Goal: Check status: Check status

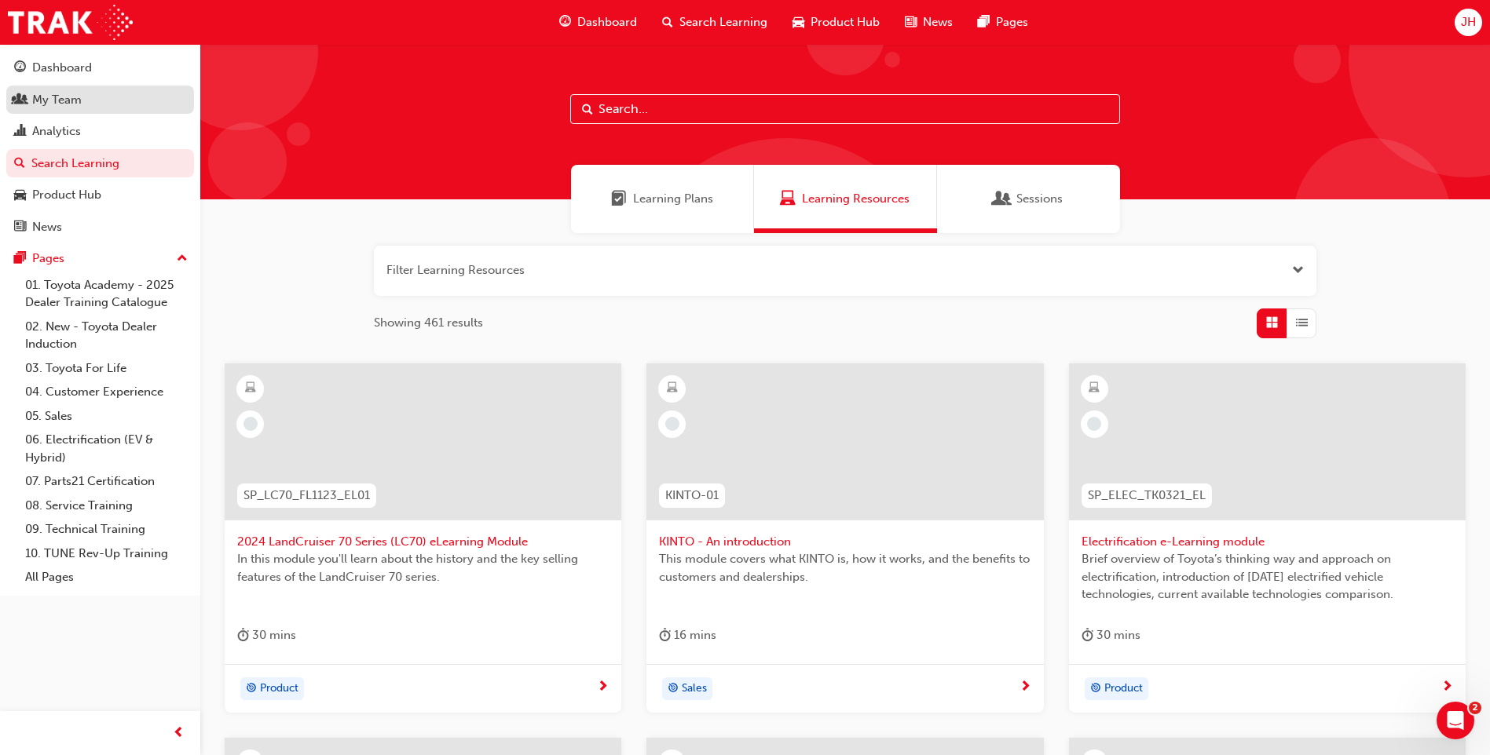
click at [133, 95] on div "My Team" at bounding box center [100, 100] width 172 height 20
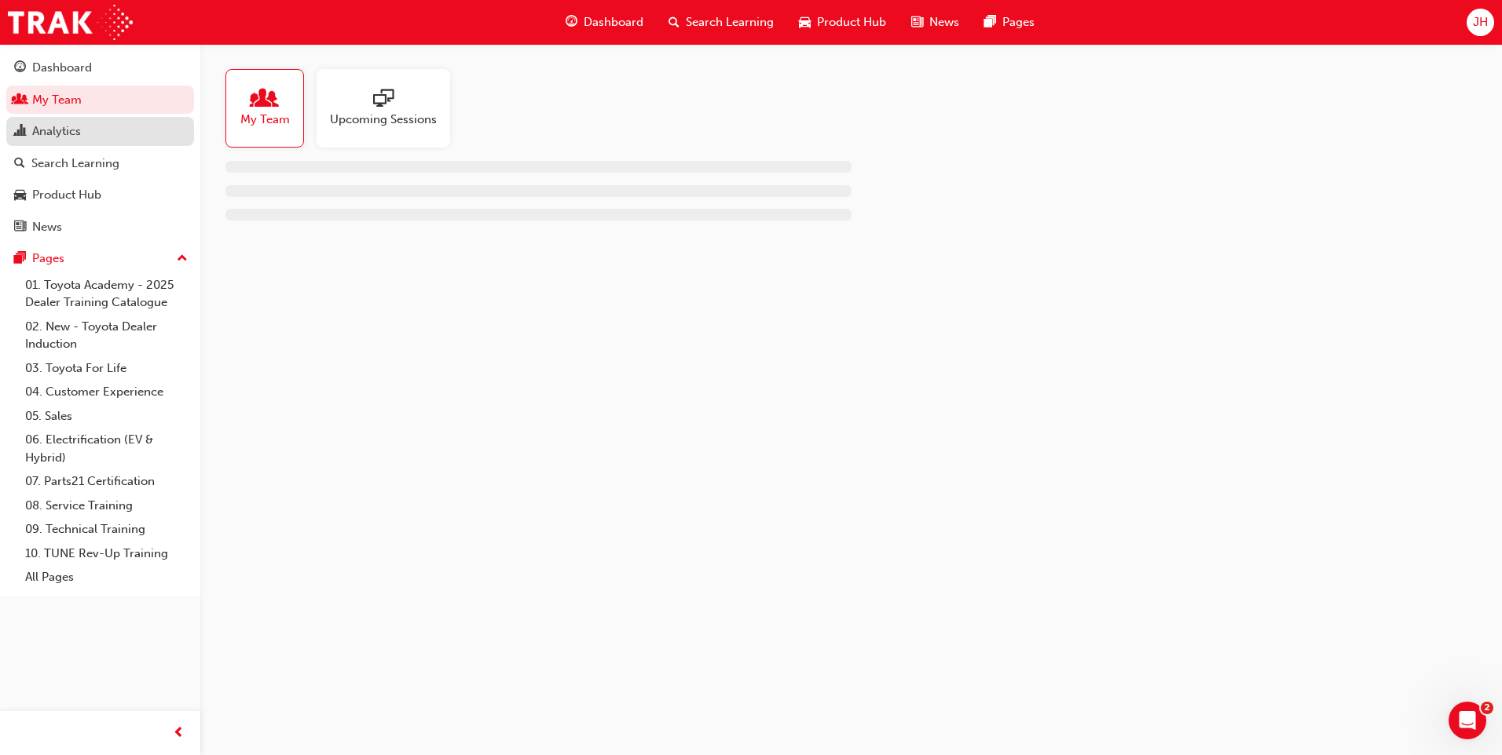
click at [103, 128] on div "Analytics" at bounding box center [100, 132] width 172 height 20
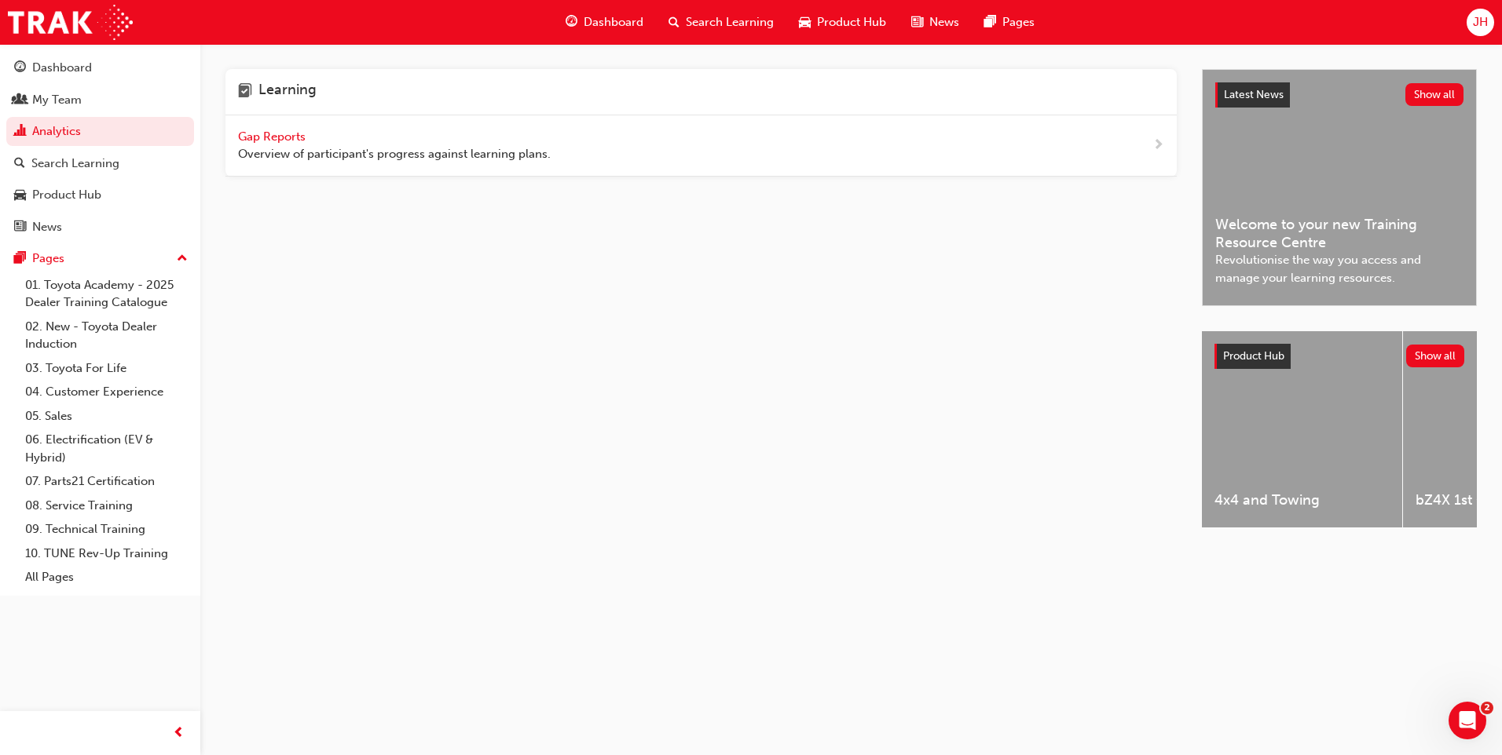
click at [276, 130] on span "Gap Reports" at bounding box center [273, 137] width 71 height 14
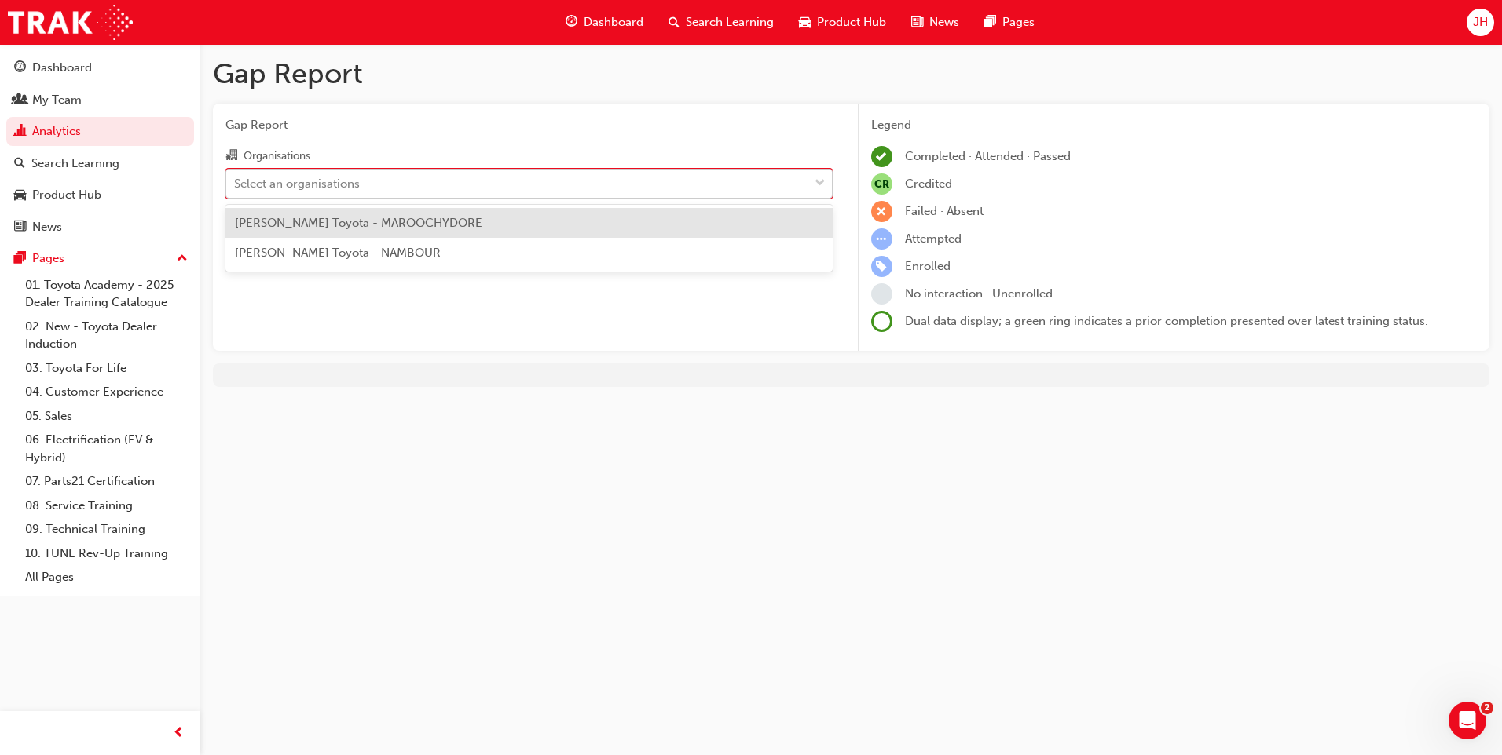
click at [391, 179] on div "Select an organisations" at bounding box center [517, 183] width 582 height 27
click at [236, 179] on input "Organisations option [PERSON_NAME] Toyota - MAROOCHYDORE focused, 1 of 2. 2 res…" at bounding box center [235, 182] width 2 height 13
click at [371, 234] on div "[PERSON_NAME] Toyota - MAROOCHYDORE" at bounding box center [528, 223] width 607 height 31
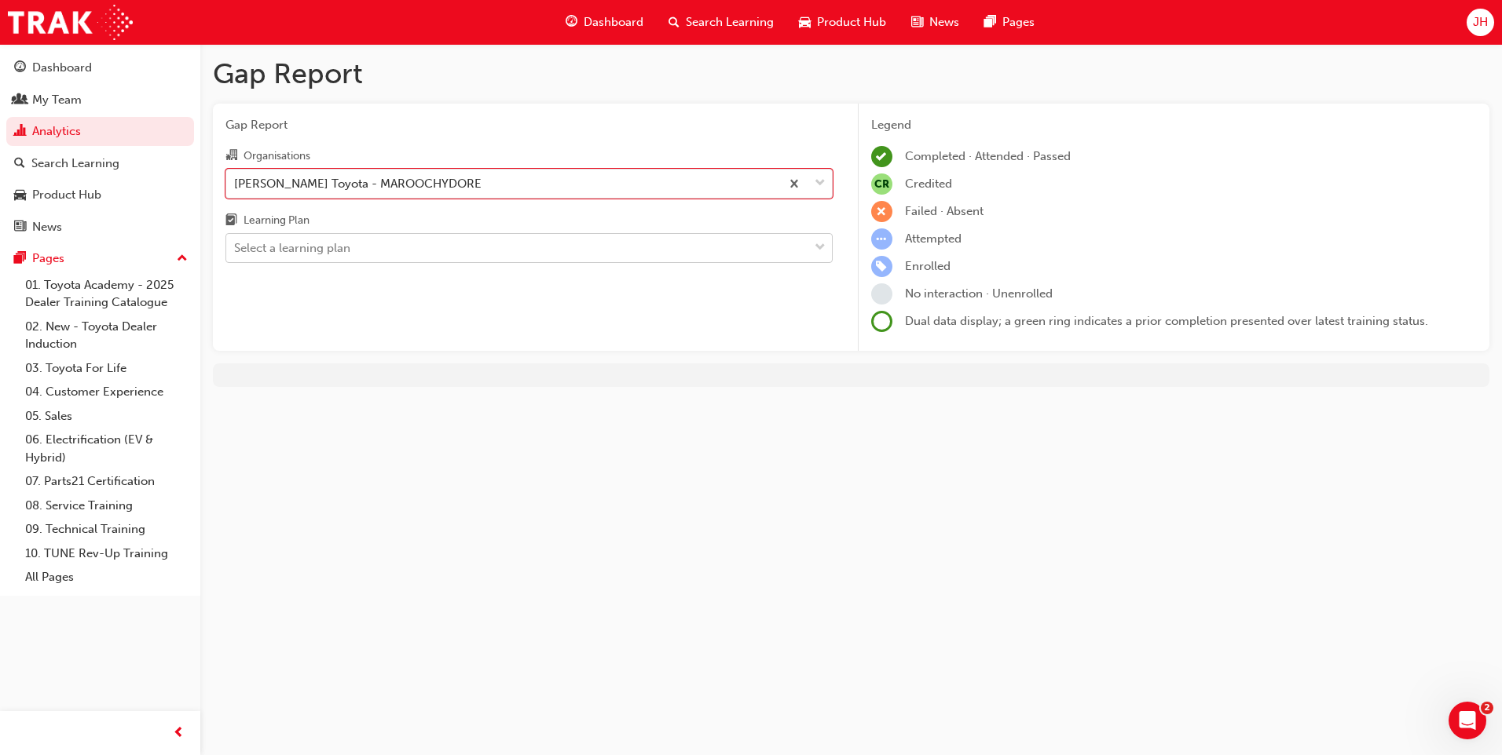
click at [360, 243] on div "Select a learning plan" at bounding box center [517, 248] width 582 height 27
click at [236, 243] on input "Learning Plan Select a learning plan" at bounding box center [235, 247] width 2 height 13
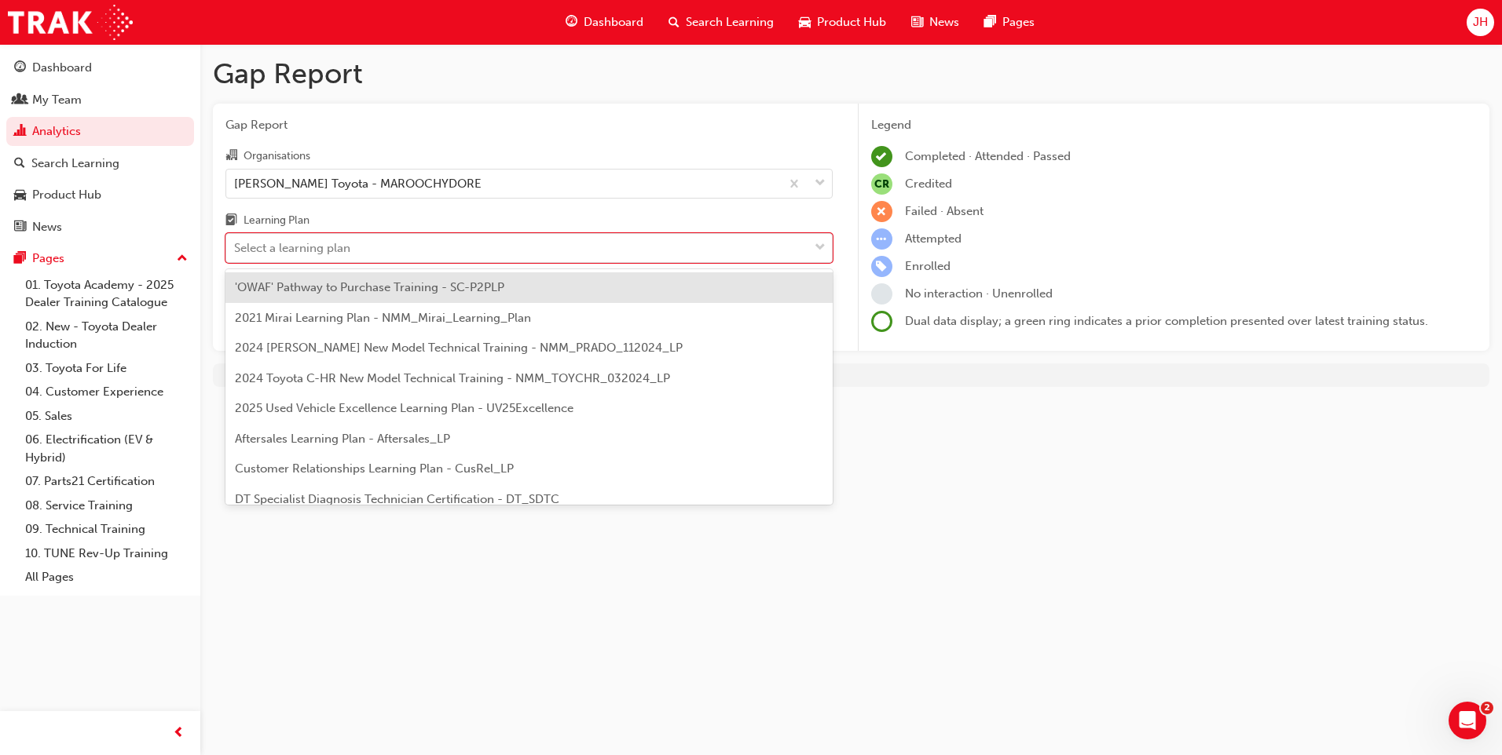
click at [368, 288] on span "'OWAF' Pathway to Purchase Training - SC-P2PLP" at bounding box center [369, 287] width 269 height 14
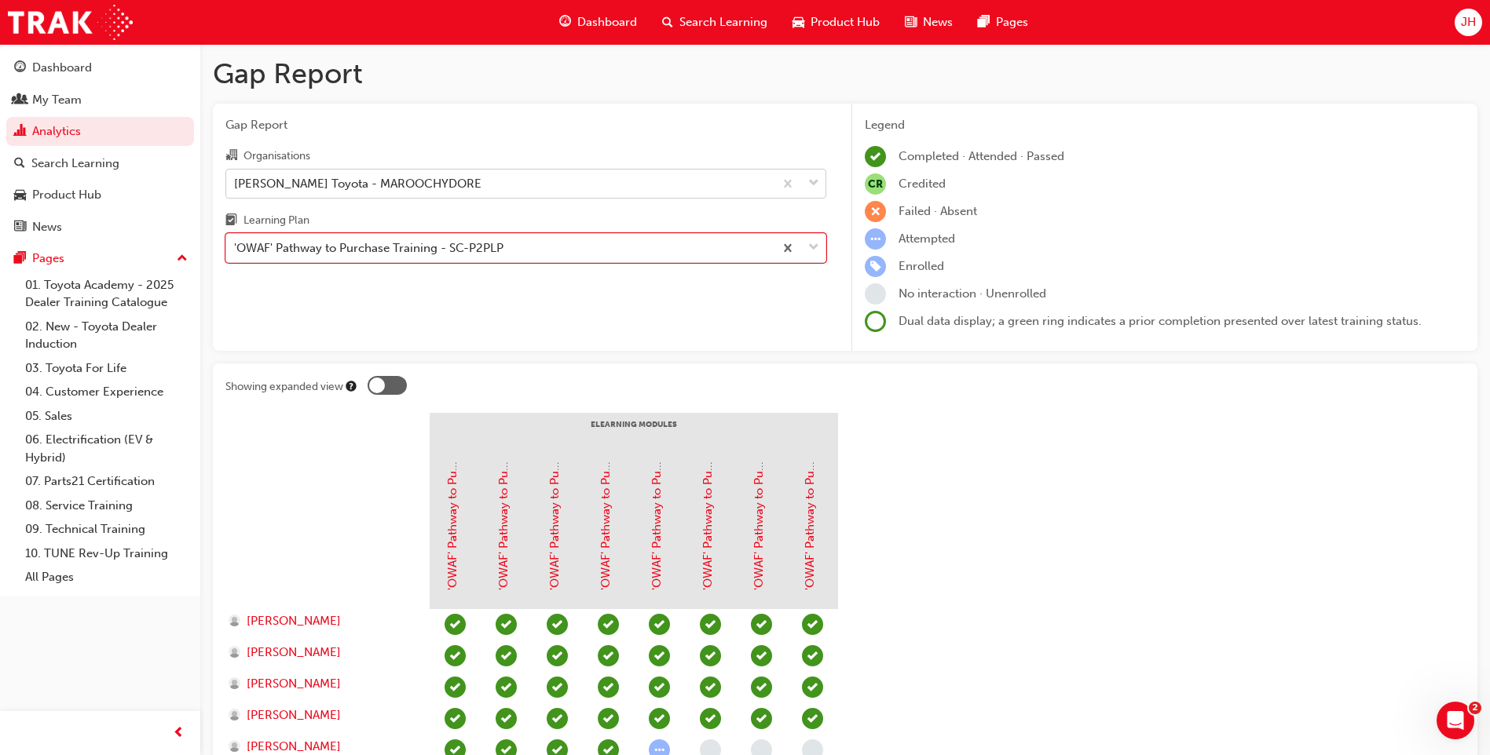
click at [495, 195] on div "[PERSON_NAME] Toyota - MAROOCHYDORE" at bounding box center [499, 183] width 547 height 27
click at [236, 189] on input "Organisations [PERSON_NAME] Toyota - MAROOCHYDORE" at bounding box center [235, 182] width 2 height 13
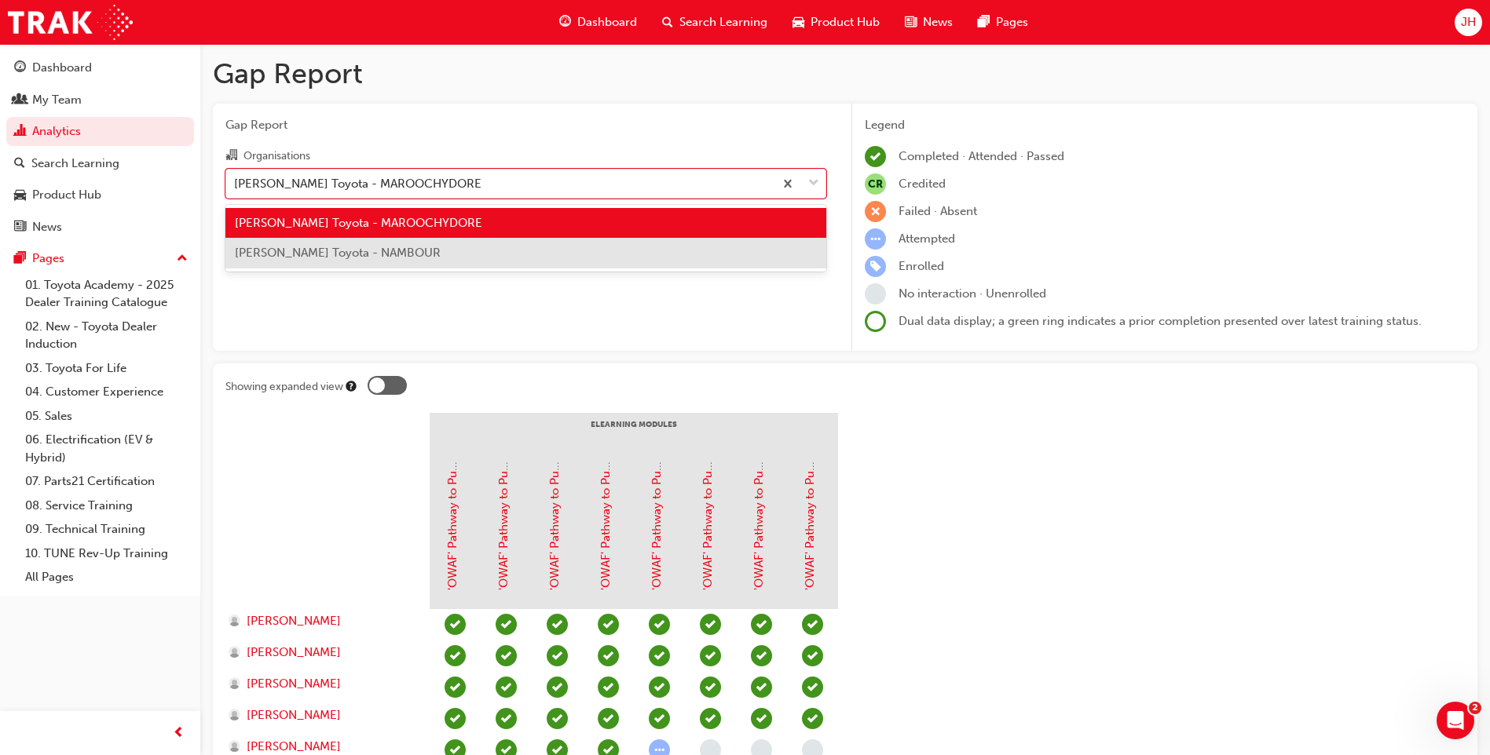
click at [460, 246] on div "[PERSON_NAME] Toyota - NAMBOUR" at bounding box center [525, 253] width 601 height 31
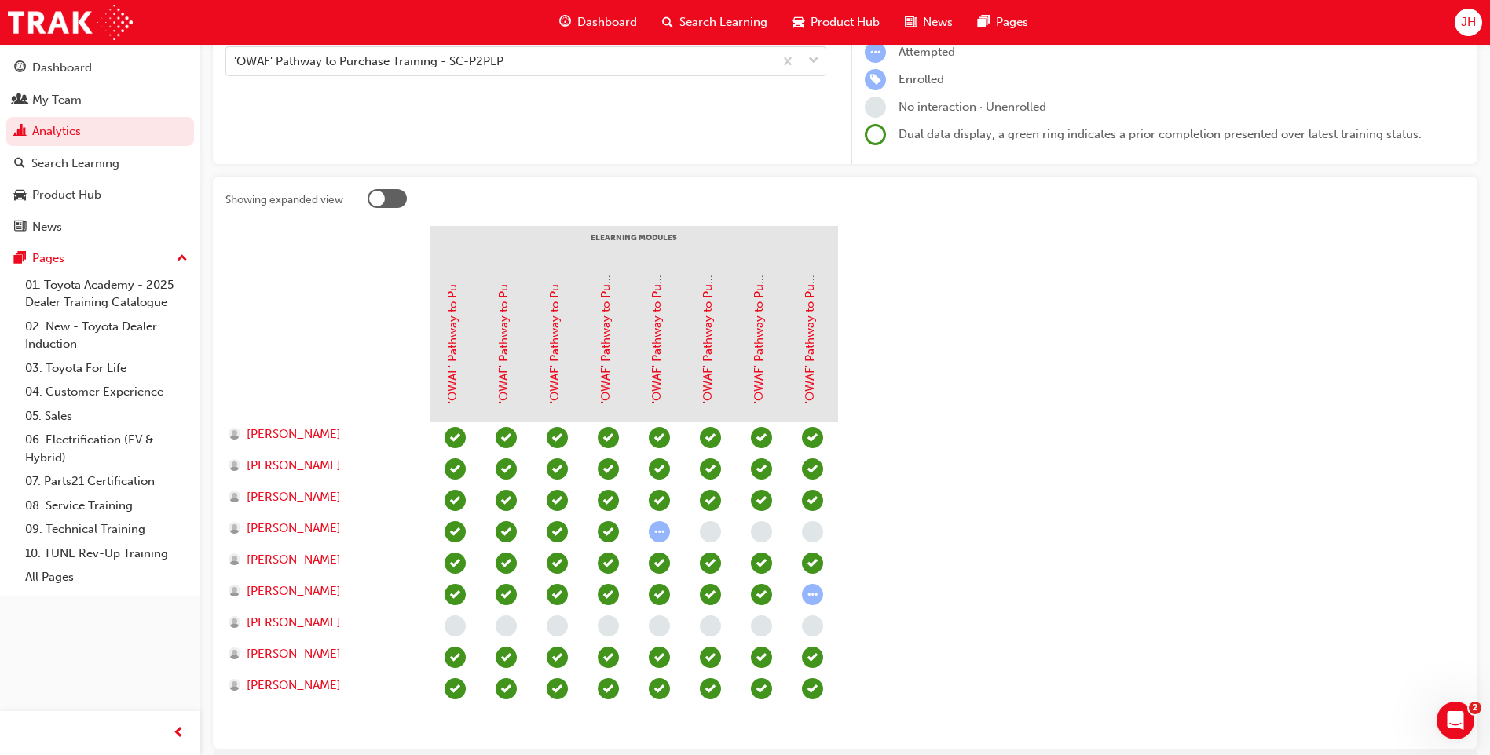
scroll to position [269, 0]
